Goal: Information Seeking & Learning: Learn about a topic

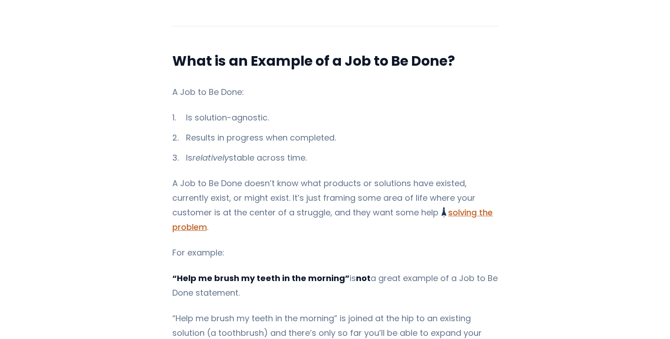
scroll to position [306, 0]
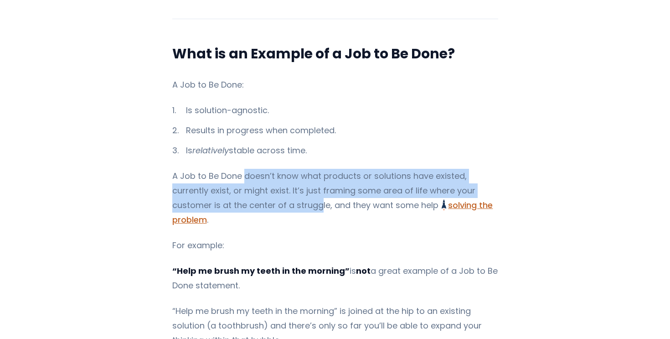
drag, startPoint x: 241, startPoint y: 178, endPoint x: 254, endPoint y: 211, distance: 35.2
click at [254, 211] on p "A Job to Be Done doesn’t know what products or solutions have existed, currentl…" at bounding box center [335, 198] width 326 height 58
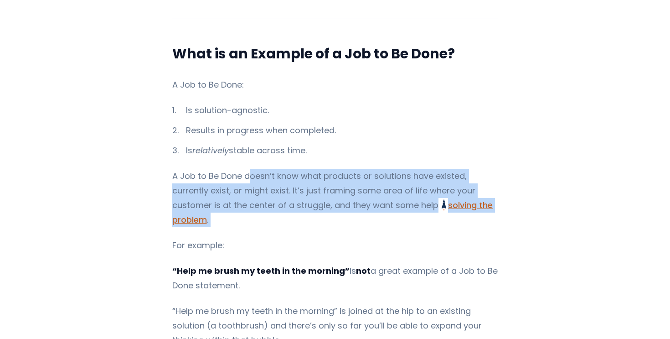
drag, startPoint x: 243, startPoint y: 186, endPoint x: 245, endPoint y: 214, distance: 28.3
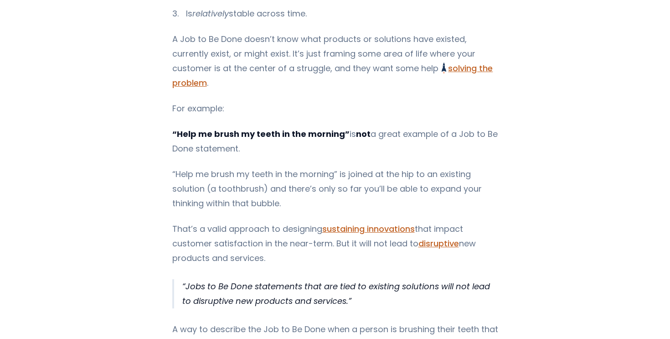
scroll to position [464, 0]
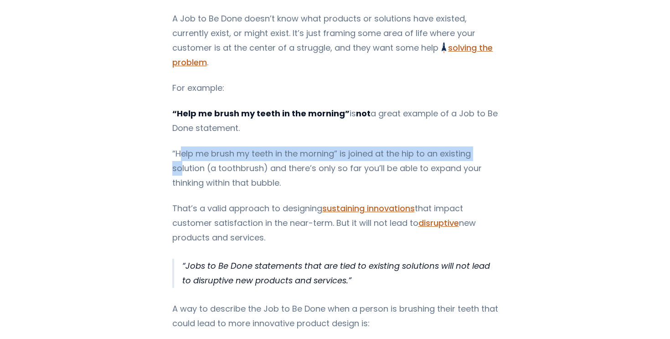
drag, startPoint x: 176, startPoint y: 136, endPoint x: 176, endPoint y: 158, distance: 22.3
click at [176, 158] on p "“Help me brush my teeth in the morning” is joined at the hip to an existing sol…" at bounding box center [335, 168] width 326 height 44
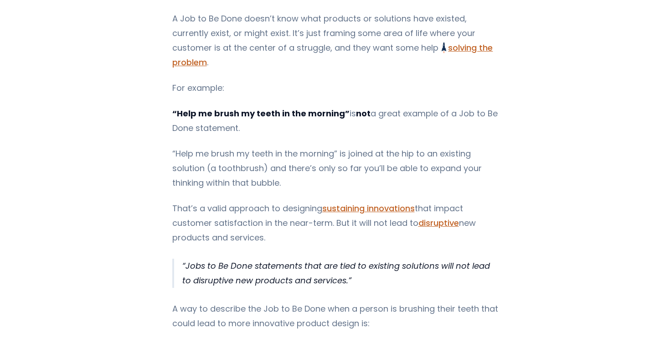
click at [176, 158] on p "“Help me brush my teeth in the morning” is joined at the hip to an existing sol…" at bounding box center [335, 168] width 326 height 44
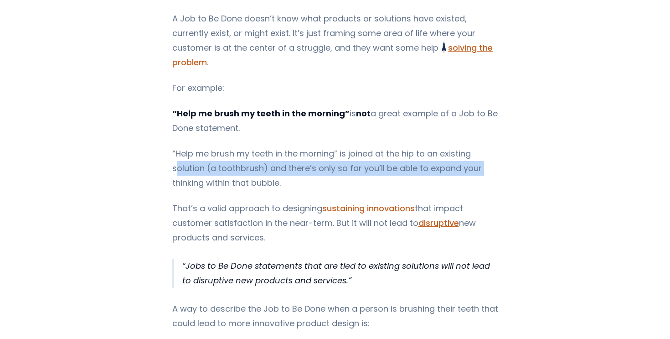
drag, startPoint x: 170, startPoint y: 157, endPoint x: 167, endPoint y: 166, distance: 9.5
click at [172, 166] on p "“Help me brush my teeth in the morning” is joined at the hip to an existing sol…" at bounding box center [335, 168] width 326 height 44
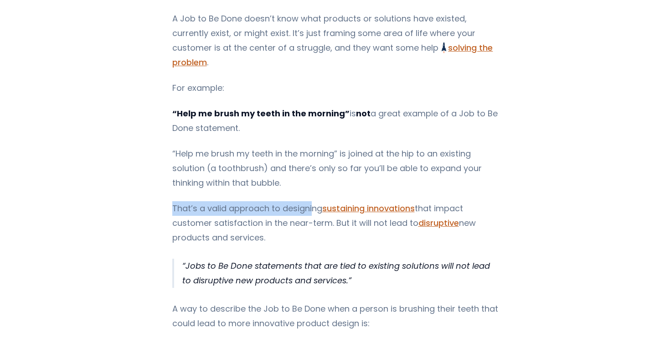
drag, startPoint x: 167, startPoint y: 196, endPoint x: 307, endPoint y: 195, distance: 140.0
click at [307, 201] on p "That’s a valid approach to designing sustaining innovations that impact custome…" at bounding box center [335, 223] width 326 height 44
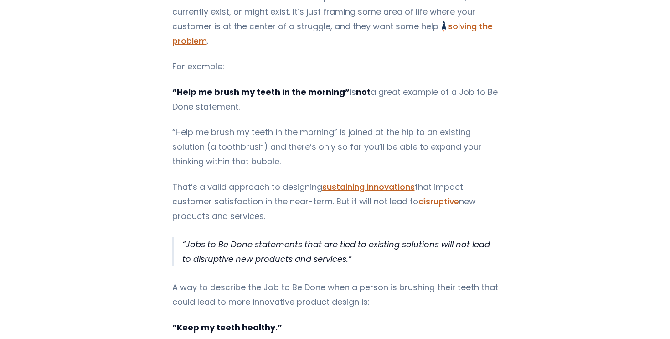
scroll to position [487, 0]
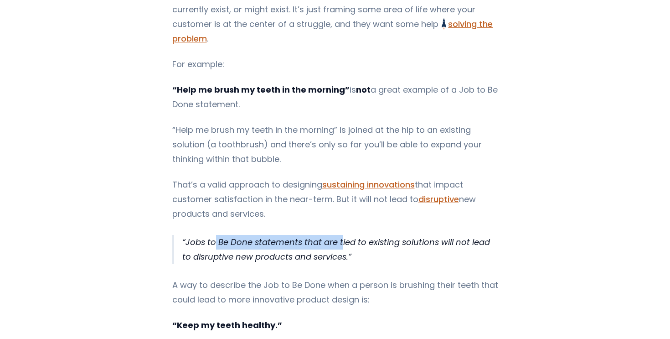
drag, startPoint x: 212, startPoint y: 222, endPoint x: 336, endPoint y: 228, distance: 124.6
click at [336, 235] on p "Jobs to Be Done statements that are tied to existing solutions will not lead to…" at bounding box center [340, 249] width 316 height 29
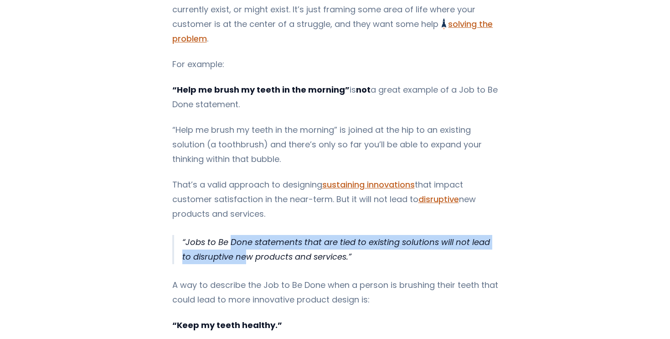
drag, startPoint x: 225, startPoint y: 230, endPoint x: 231, endPoint y: 244, distance: 15.9
click at [231, 244] on p "Jobs to Be Done statements that are tied to existing solutions will not lead to…" at bounding box center [340, 249] width 316 height 29
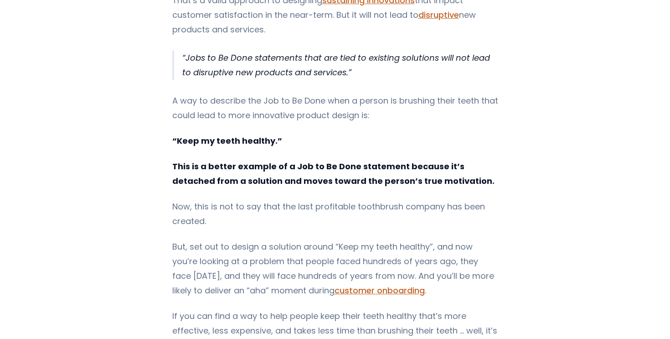
scroll to position [687, 0]
